Goal: Information Seeking & Learning: Check status

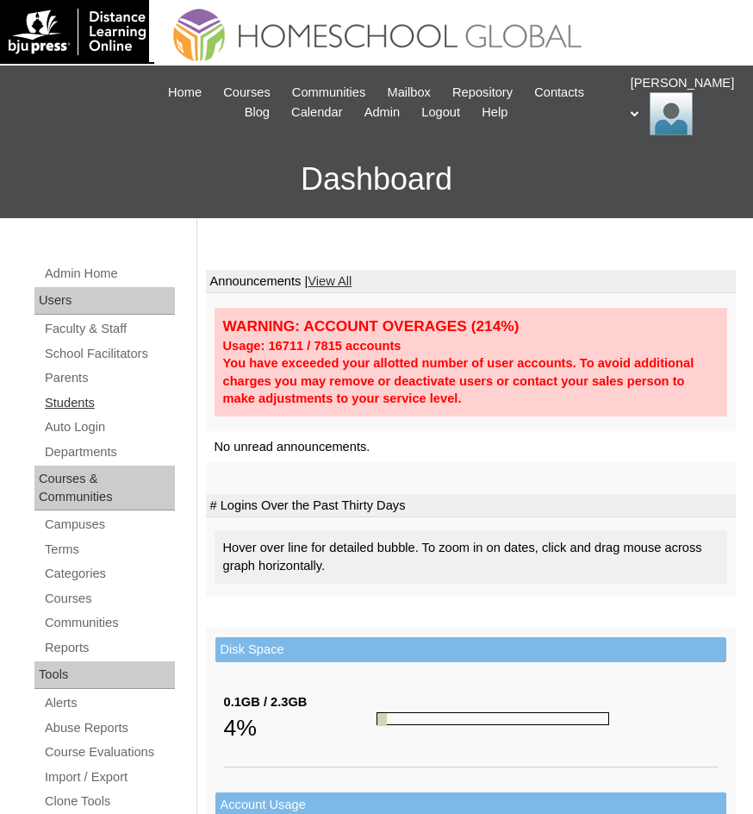
click at [71, 404] on link "Students" at bounding box center [109, 403] width 132 height 22
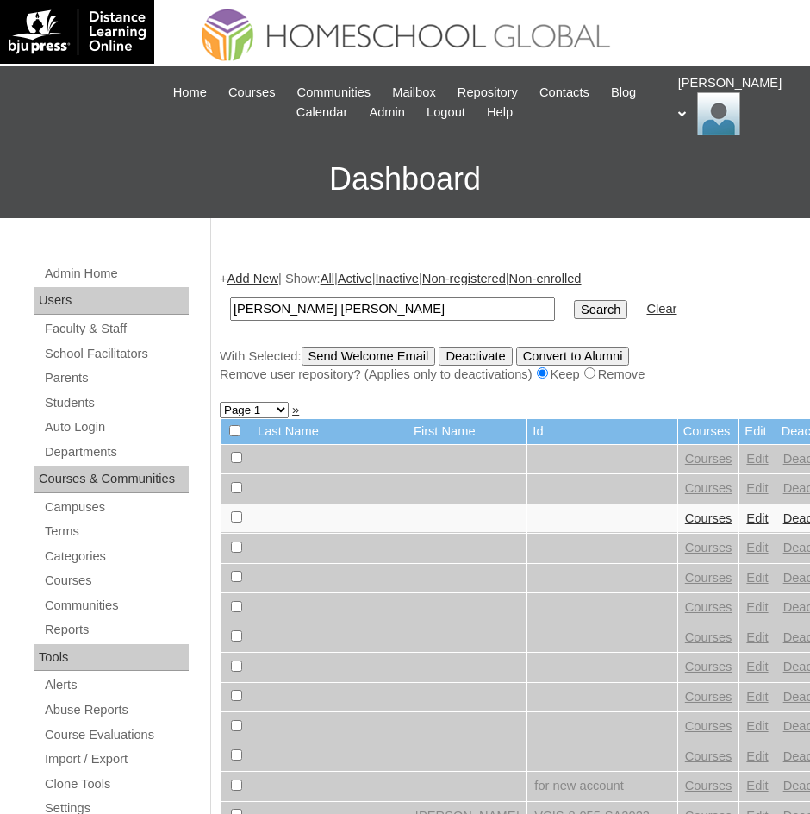
type input "Janella Caitlin"
click at [574, 310] on input "Search" at bounding box center [600, 309] width 53 height 19
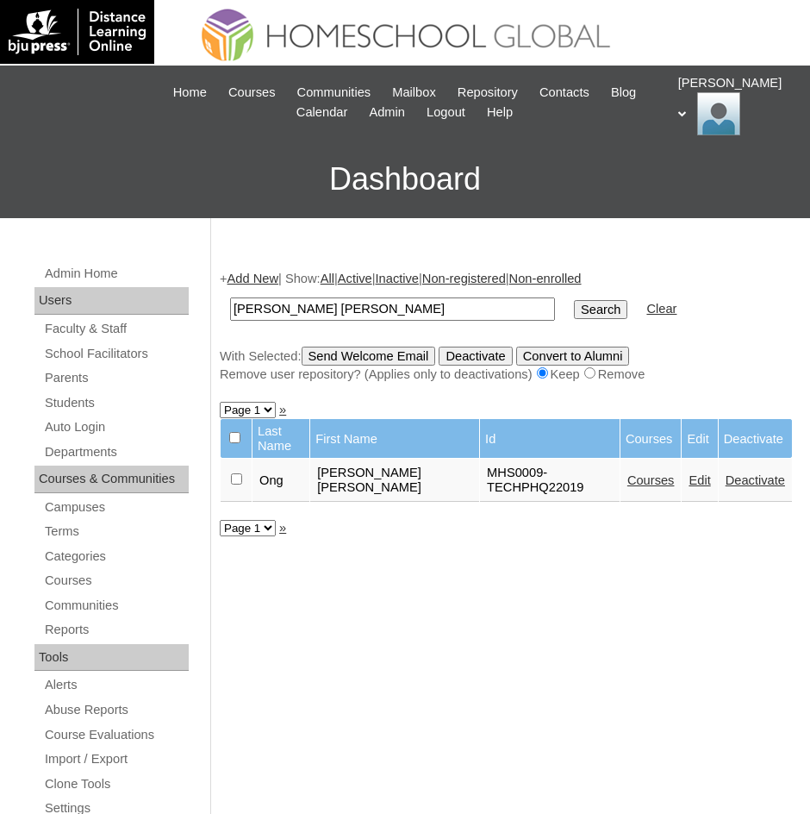
click at [644, 473] on link "Courses" at bounding box center [650, 480] width 47 height 14
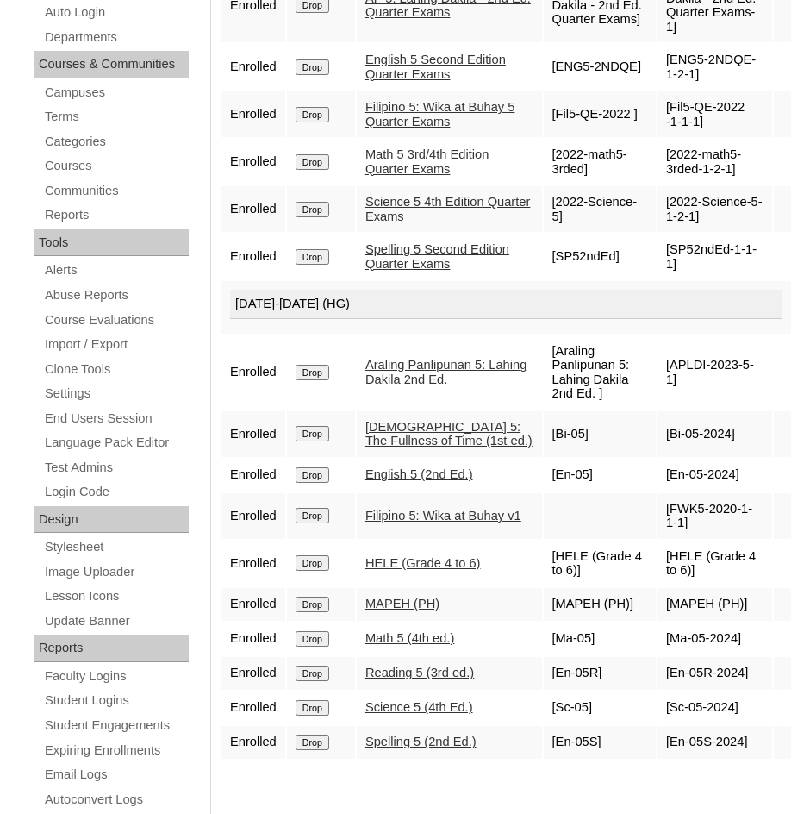
scroll to position [431, 0]
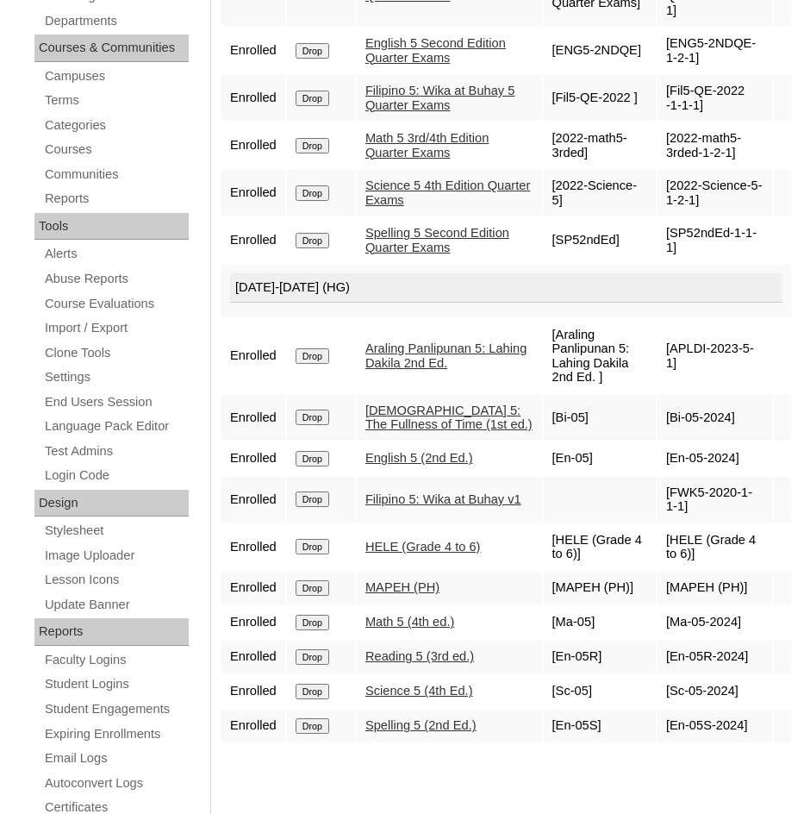
click at [424, 465] on link "English 5 (2nd Ed.)" at bounding box center [419, 458] width 108 height 14
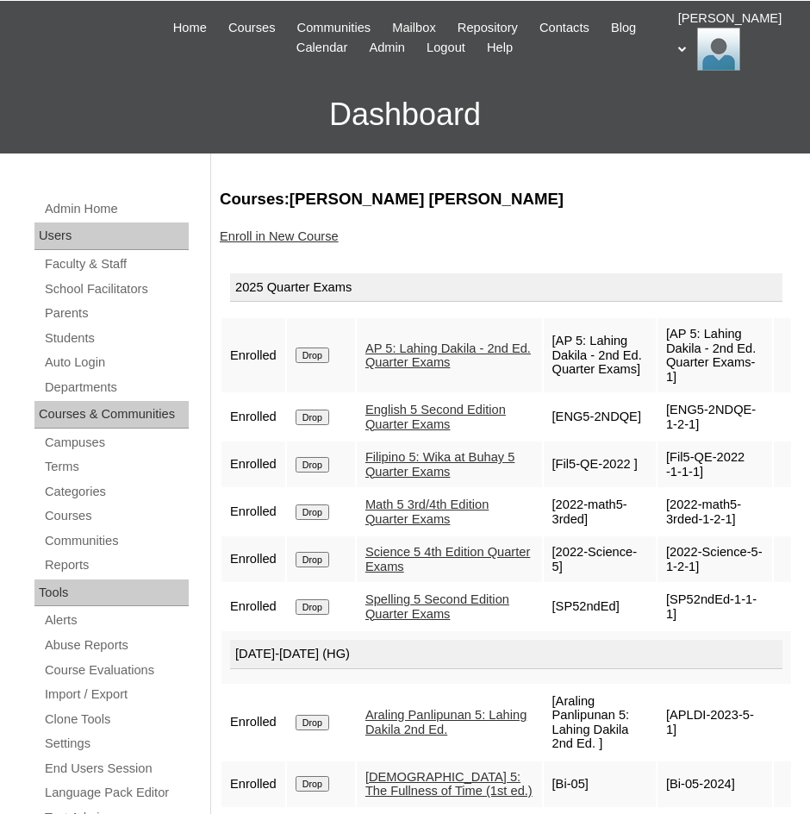
scroll to position [0, 0]
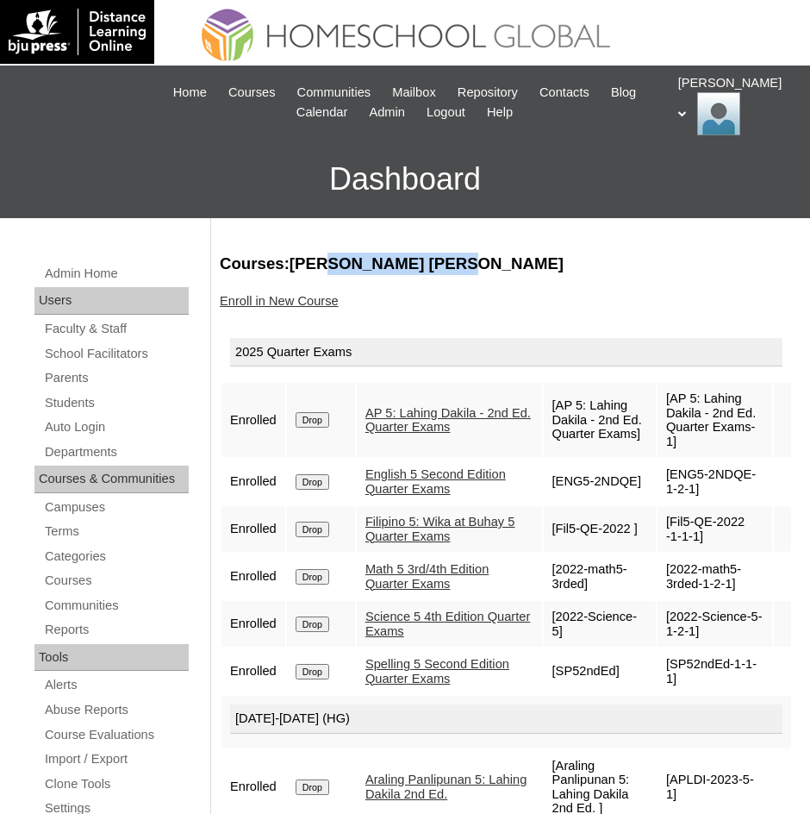
drag, startPoint x: 327, startPoint y: 259, endPoint x: 403, endPoint y: 262, distance: 76.7
click at [452, 262] on h3 "Courses:Ong Janella Caitlin" at bounding box center [506, 264] width 573 height 22
